Goal: Task Accomplishment & Management: Manage account settings

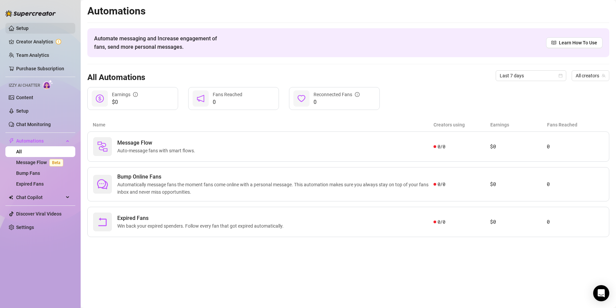
click at [28, 28] on link "Setup" at bounding box center [22, 28] width 12 height 5
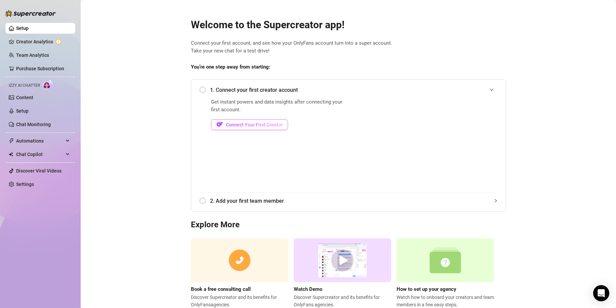
click at [240, 122] on span "Connect Your First Creator" at bounding box center [254, 124] width 57 height 5
click at [244, 126] on span "Connect Your First Creator" at bounding box center [254, 124] width 57 height 5
click at [46, 39] on link "Creator Analytics" at bounding box center [43, 41] width 54 height 11
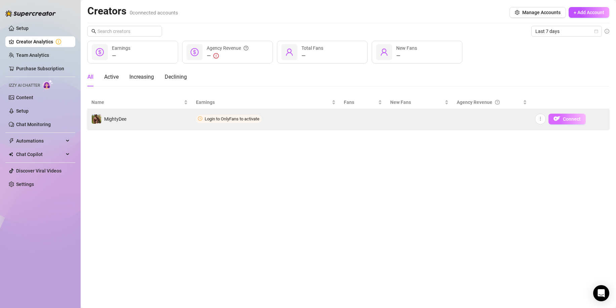
click at [566, 120] on span "Connect" at bounding box center [572, 118] width 18 height 5
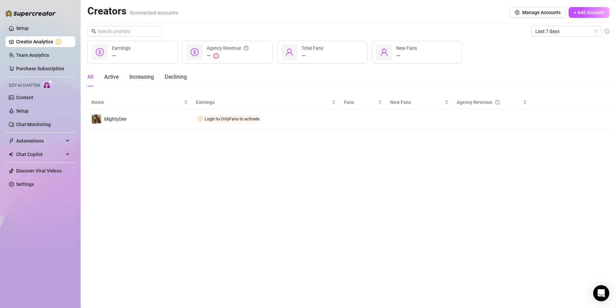
click at [26, 35] on ul "Setup Creator Analytics Team Analytics Purchase Subscription Izzy AI Chatter Co…" at bounding box center [40, 106] width 70 height 172
click at [24, 28] on link "Setup" at bounding box center [22, 28] width 12 height 5
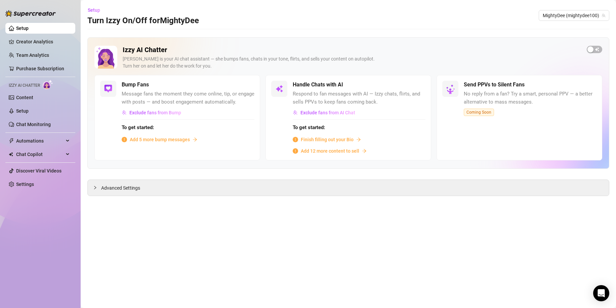
click at [587, 52] on div "Izzy AI Chatter [PERSON_NAME] is your AI chat assistant — she bumps fans, chats…" at bounding box center [348, 60] width 508 height 29
click at [590, 50] on div "button" at bounding box center [591, 49] width 6 height 6
click at [416, 84] on div "button" at bounding box center [414, 85] width 6 height 6
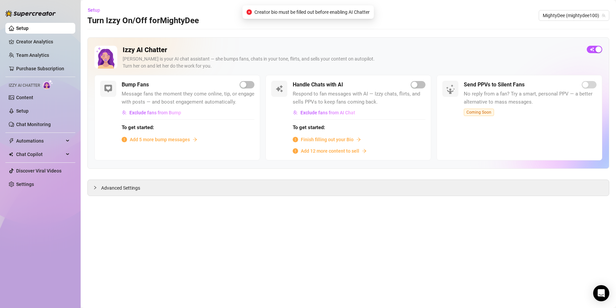
click at [330, 138] on span "Finish filling out your Bio" at bounding box center [327, 139] width 53 height 7
